Goal: Information Seeking & Learning: Learn about a topic

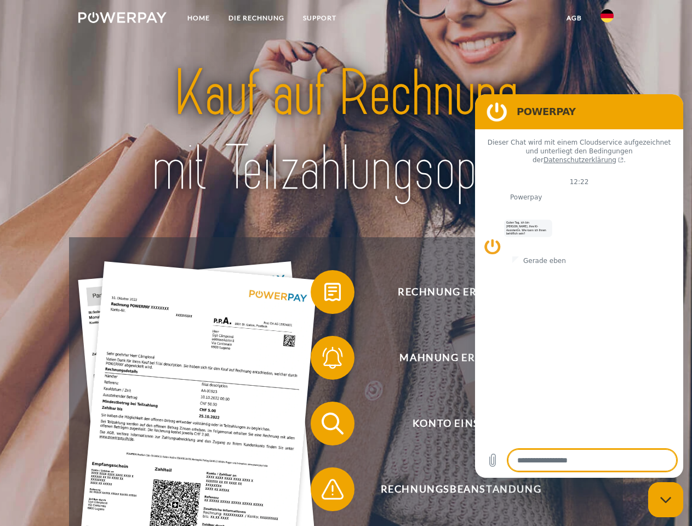
click at [122, 19] on img at bounding box center [122, 17] width 88 height 11
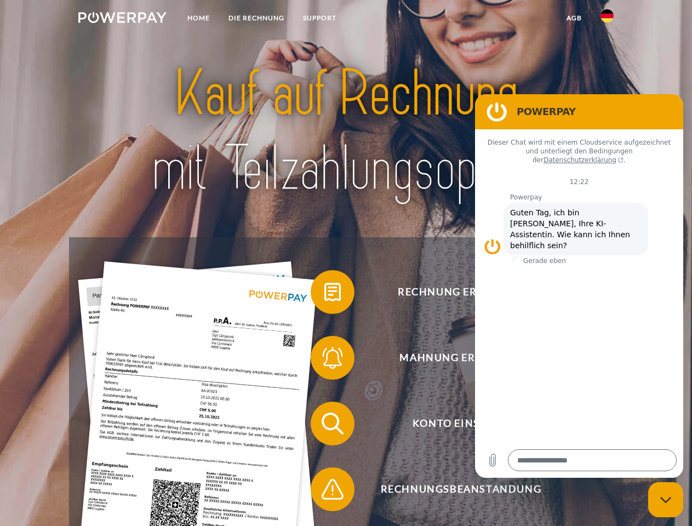
click at [607, 19] on img at bounding box center [606, 15] width 13 height 13
click at [573, 18] on link "agb" at bounding box center [574, 18] width 34 height 20
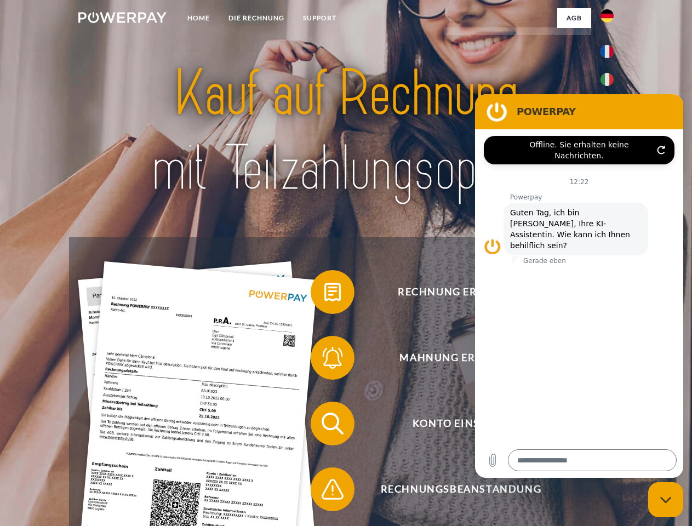
click at [324, 294] on span at bounding box center [316, 292] width 55 height 55
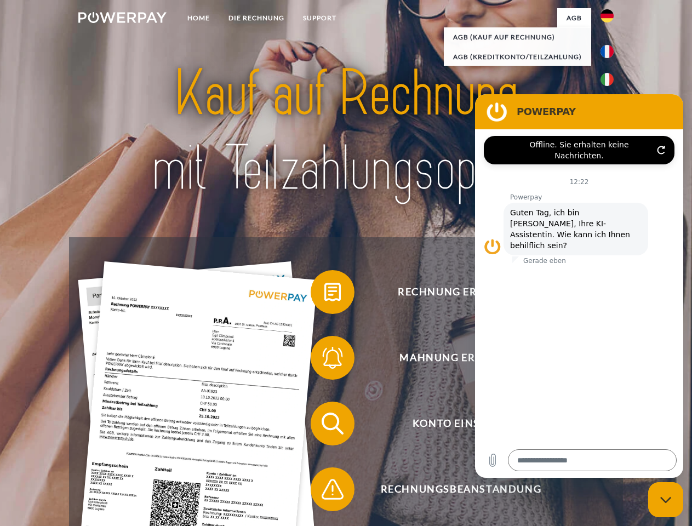
click at [324, 360] on span at bounding box center [316, 357] width 55 height 55
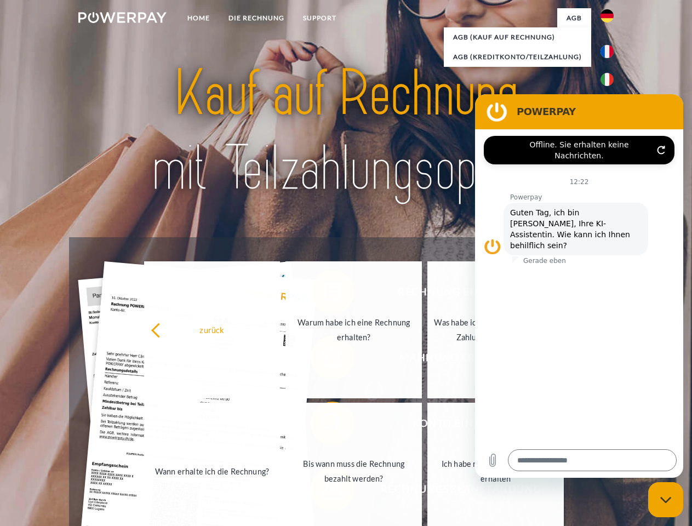
click at [324, 426] on link "Bis wann muss die Rechnung bezahlt werden?" at bounding box center [353, 471] width 136 height 137
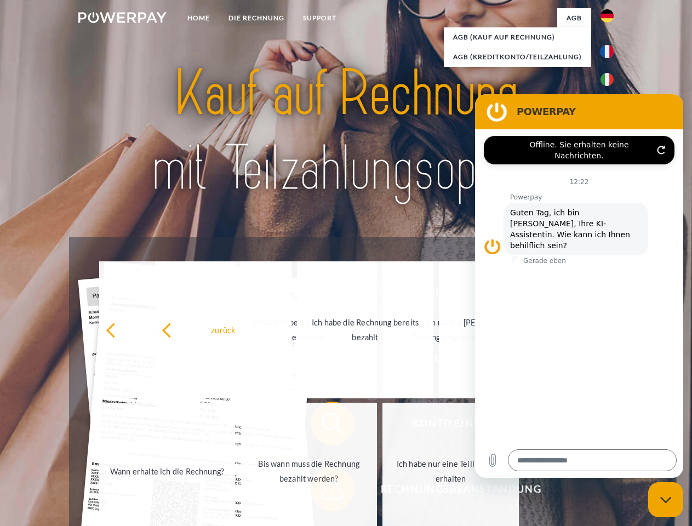
click at [324, 491] on span at bounding box center [316, 489] width 55 height 55
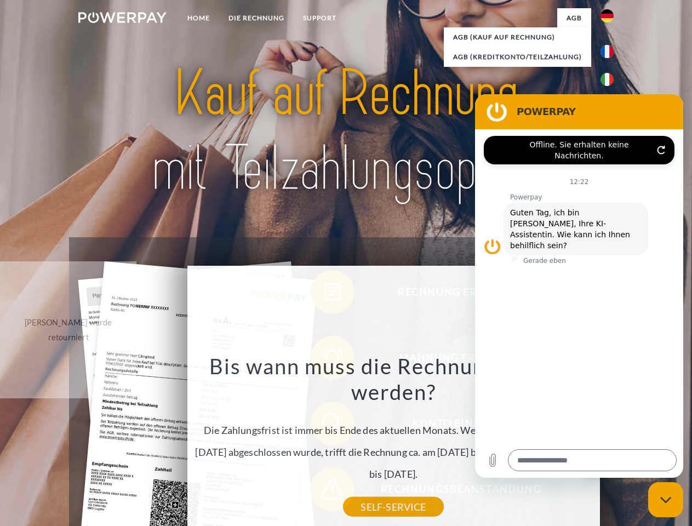
click at [665, 500] on icon "Messaging-Fenster schließen" at bounding box center [666, 499] width 12 height 7
type textarea "*"
